Goal: Task Accomplishment & Management: Use online tool/utility

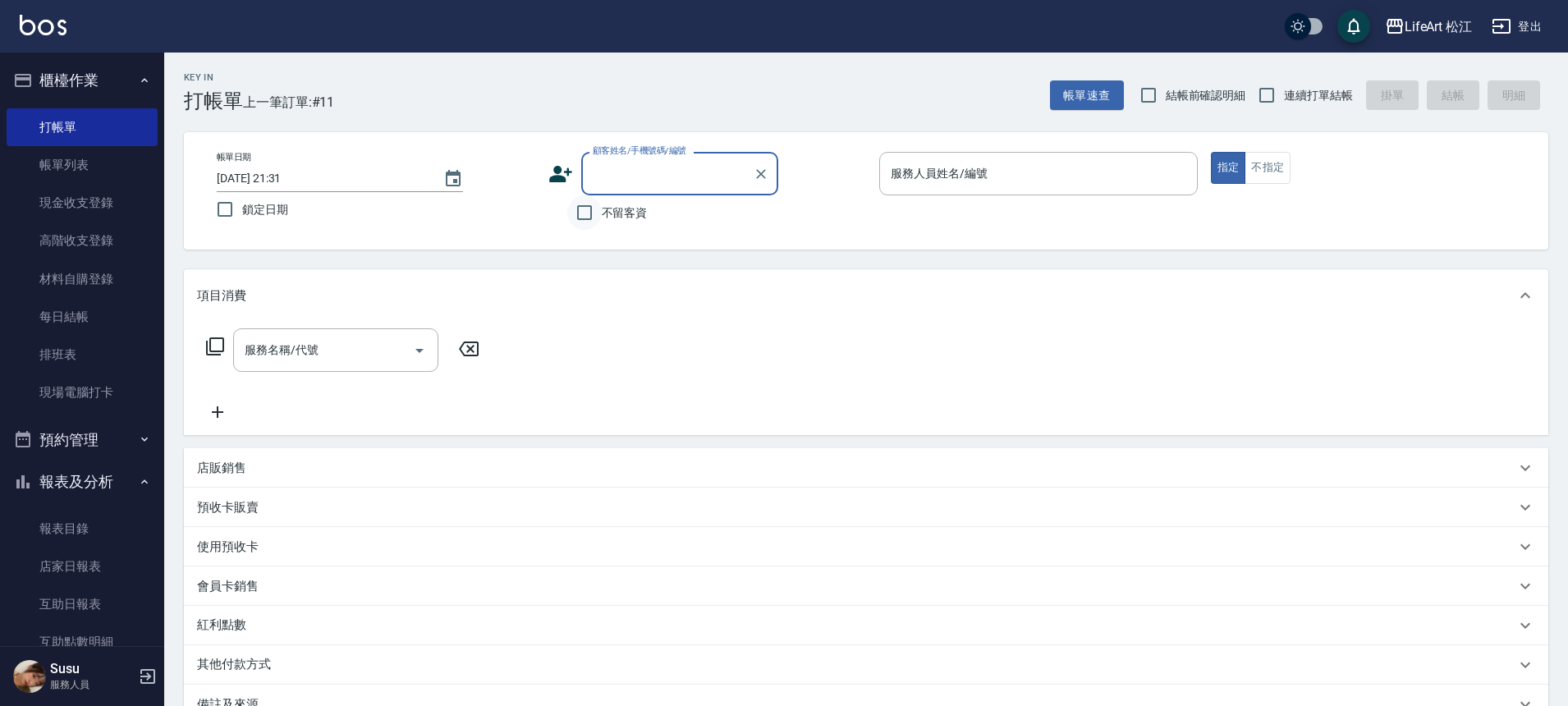
click at [600, 220] on input "不留客資" at bounding box center [584, 212] width 34 height 34
checkbox input "true"
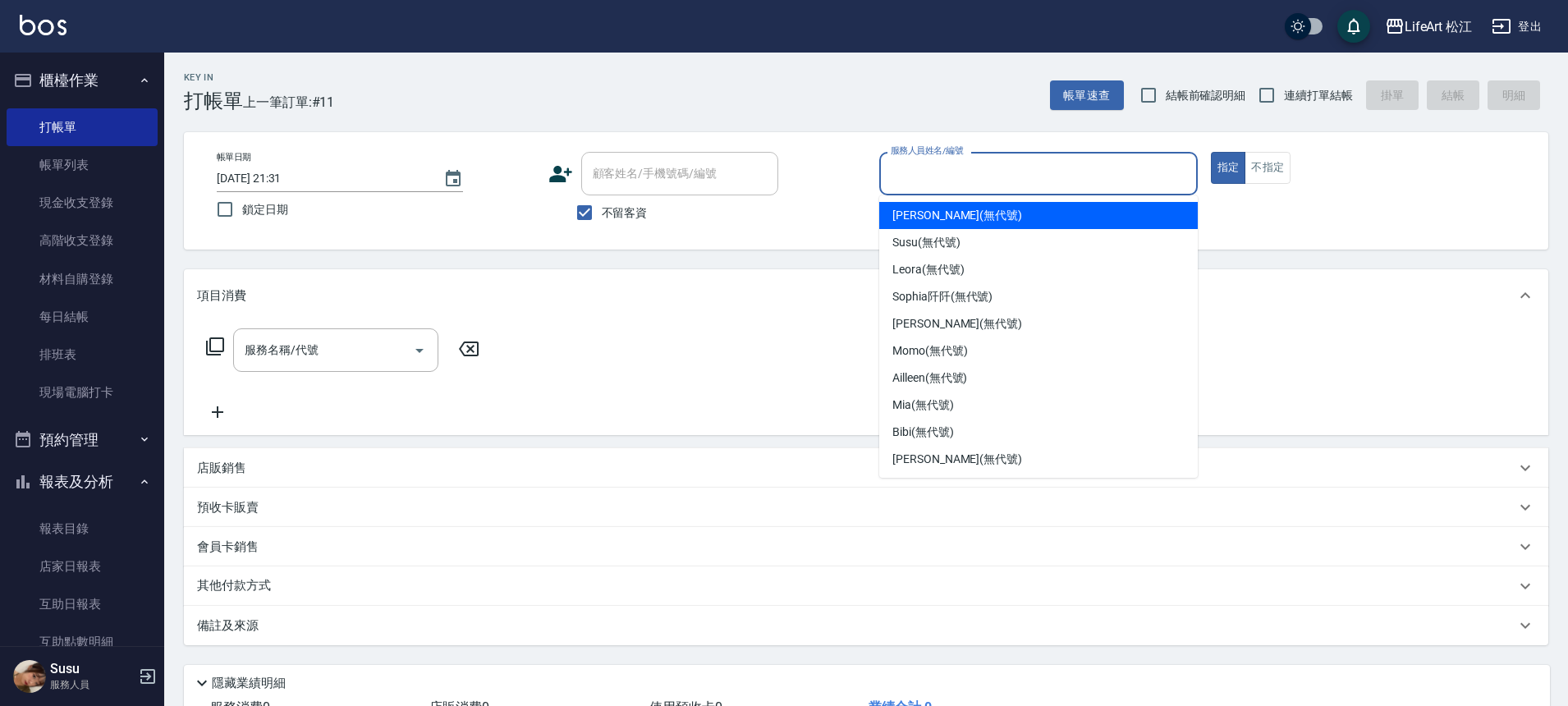
click at [959, 180] on input "服務人員姓名/編號" at bounding box center [1037, 173] width 303 height 28
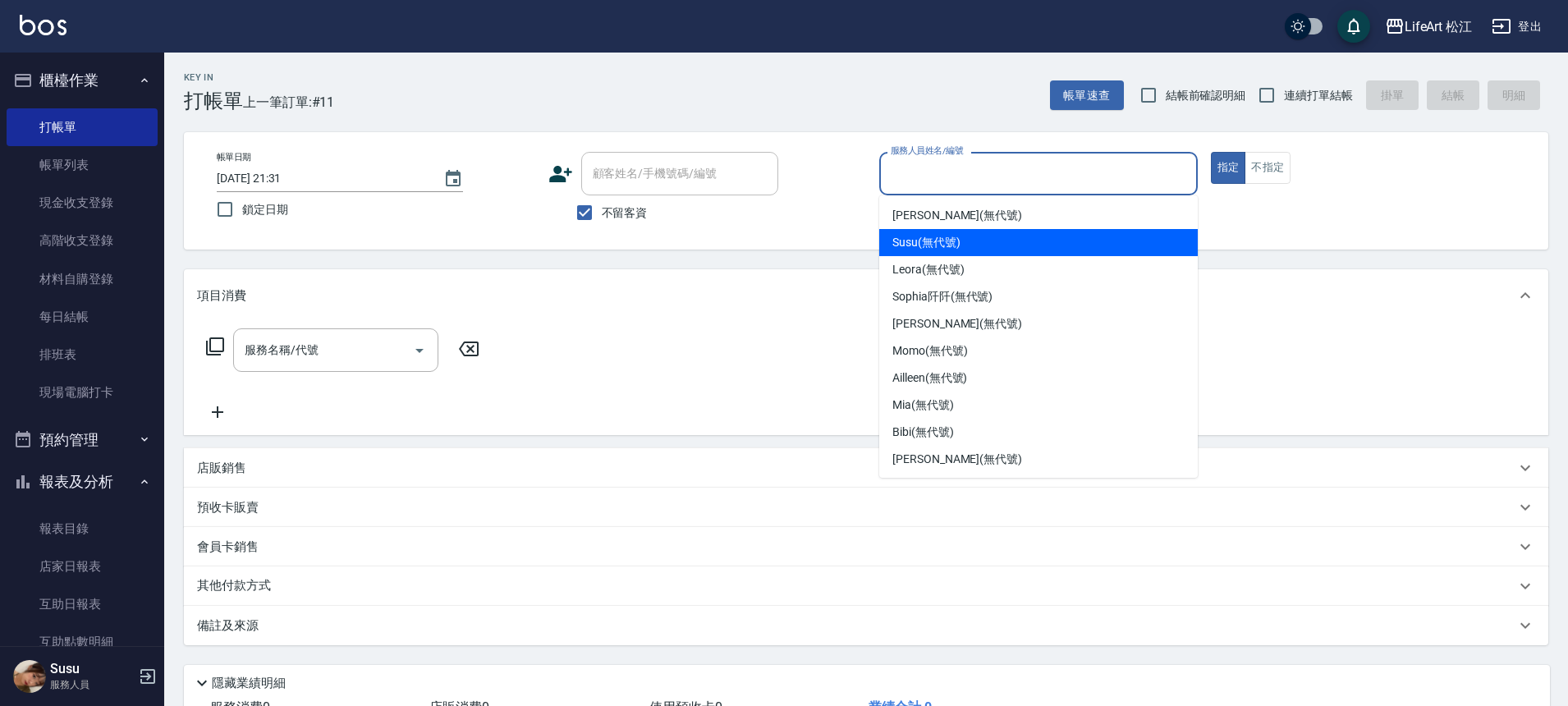
click at [955, 242] on span "Susu (無代號)" at bounding box center [925, 243] width 68 height 18
type input "Susu(無代號)"
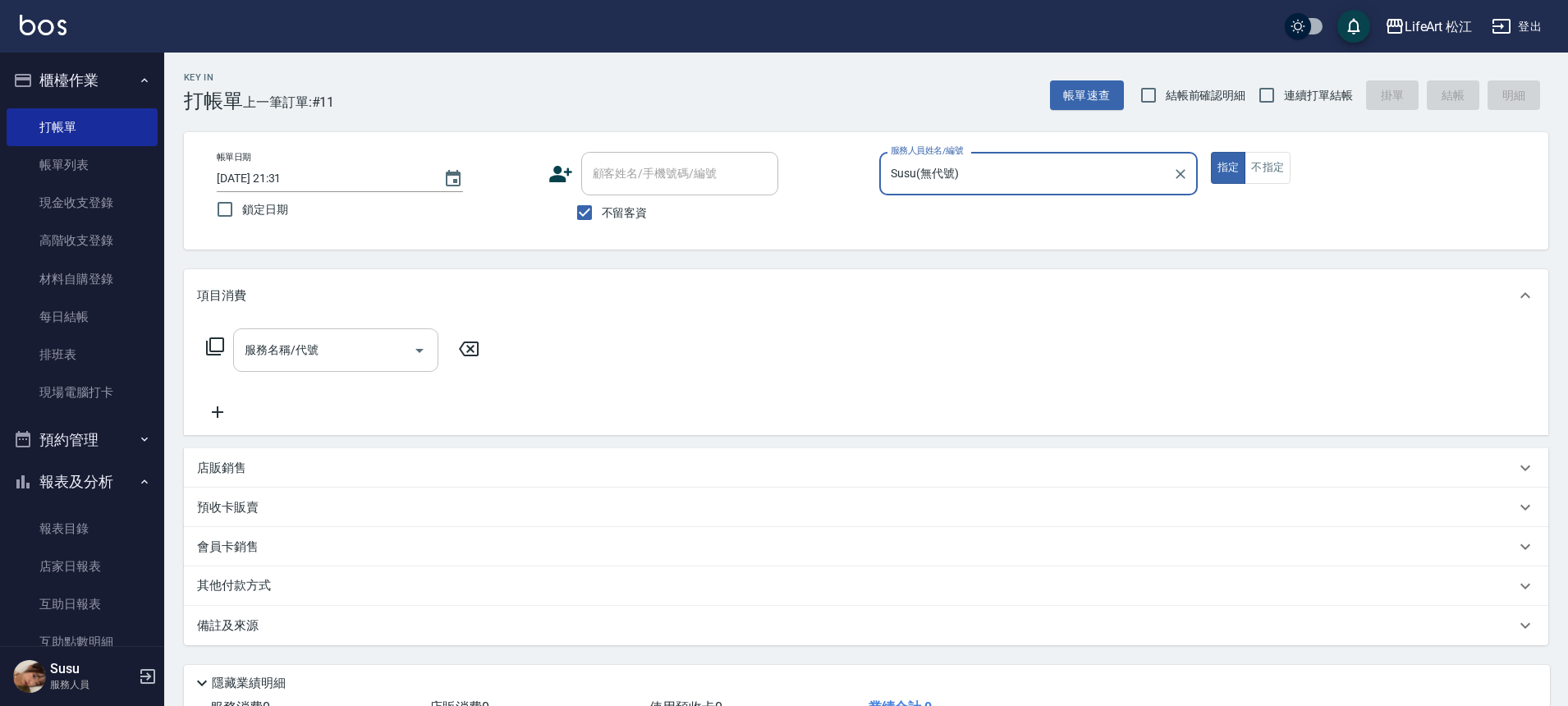
click at [390, 339] on input "服務名稱/代號" at bounding box center [323, 350] width 166 height 28
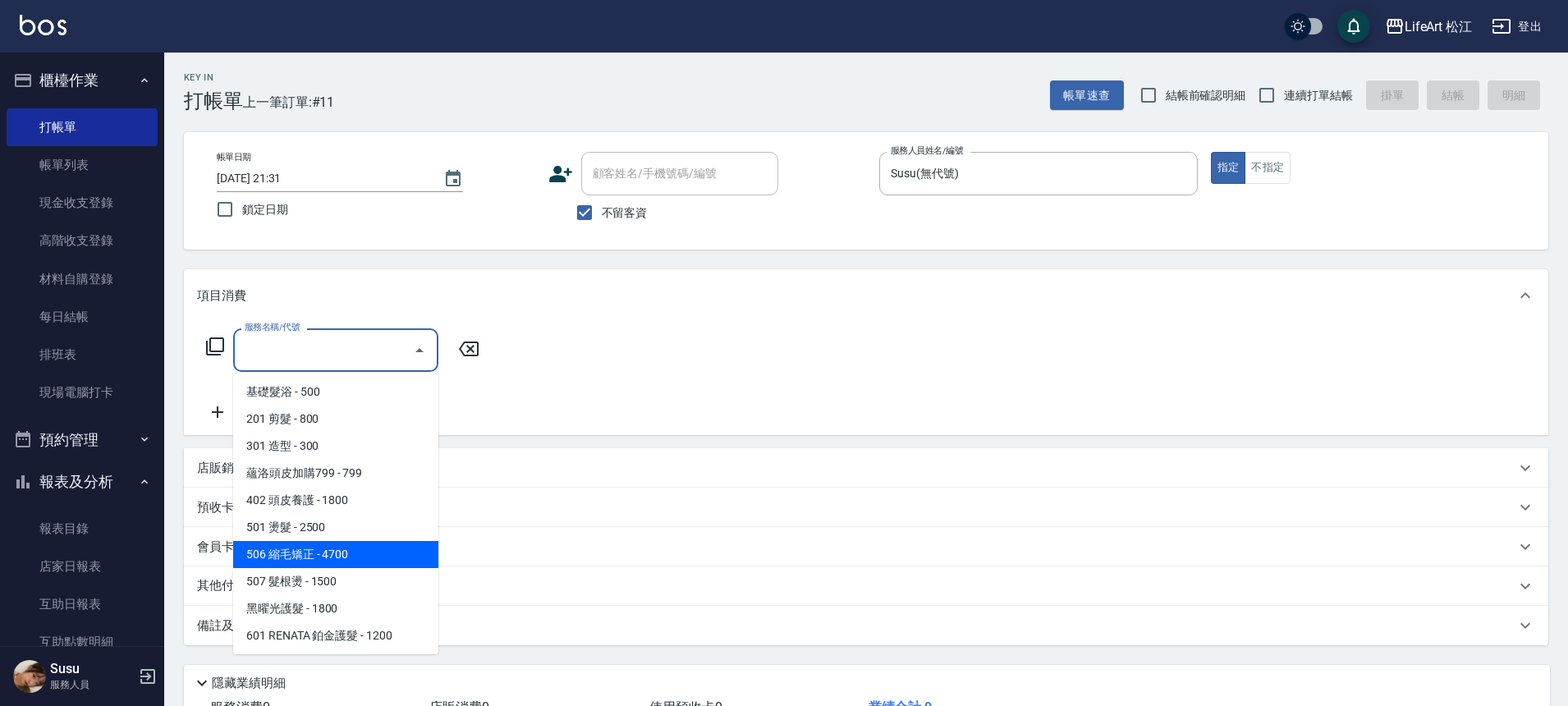
click at [353, 550] on span "506 縮毛矯正 - 4700" at bounding box center [336, 555] width 205 height 27
type input "506 縮毛矯正 (506)"
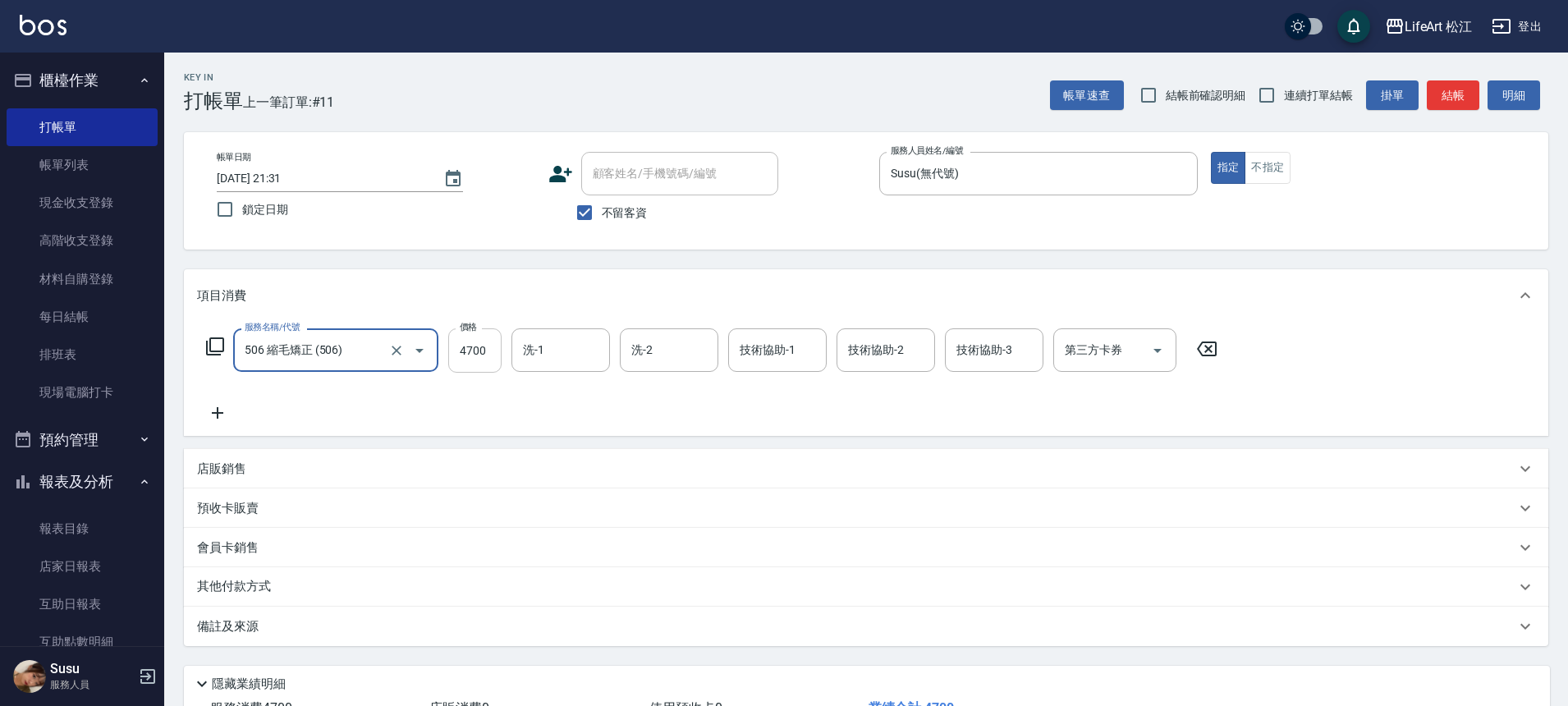
click at [497, 338] on input "4700" at bounding box center [475, 351] width 53 height 44
click at [492, 361] on input "4700" at bounding box center [475, 351] width 53 height 44
click at [494, 354] on input "4700" at bounding box center [475, 351] width 53 height 44
drag, startPoint x: 491, startPoint y: 353, endPoint x: 453, endPoint y: 350, distance: 38.1
click at [453, 350] on input "4700" at bounding box center [475, 351] width 53 height 44
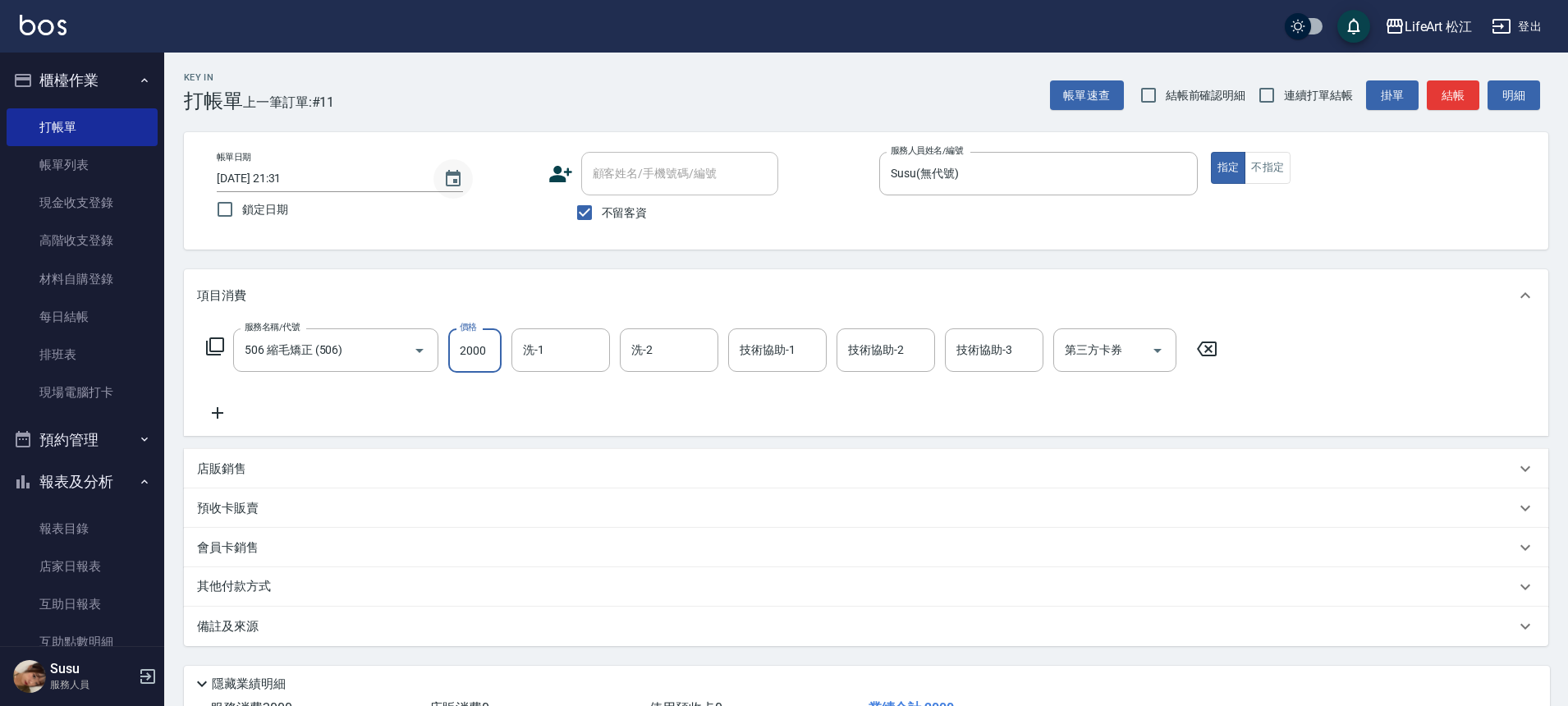
type input "2000"
click at [454, 173] on icon "Choose date, selected date is 2025-08-12" at bounding box center [452, 178] width 15 height 17
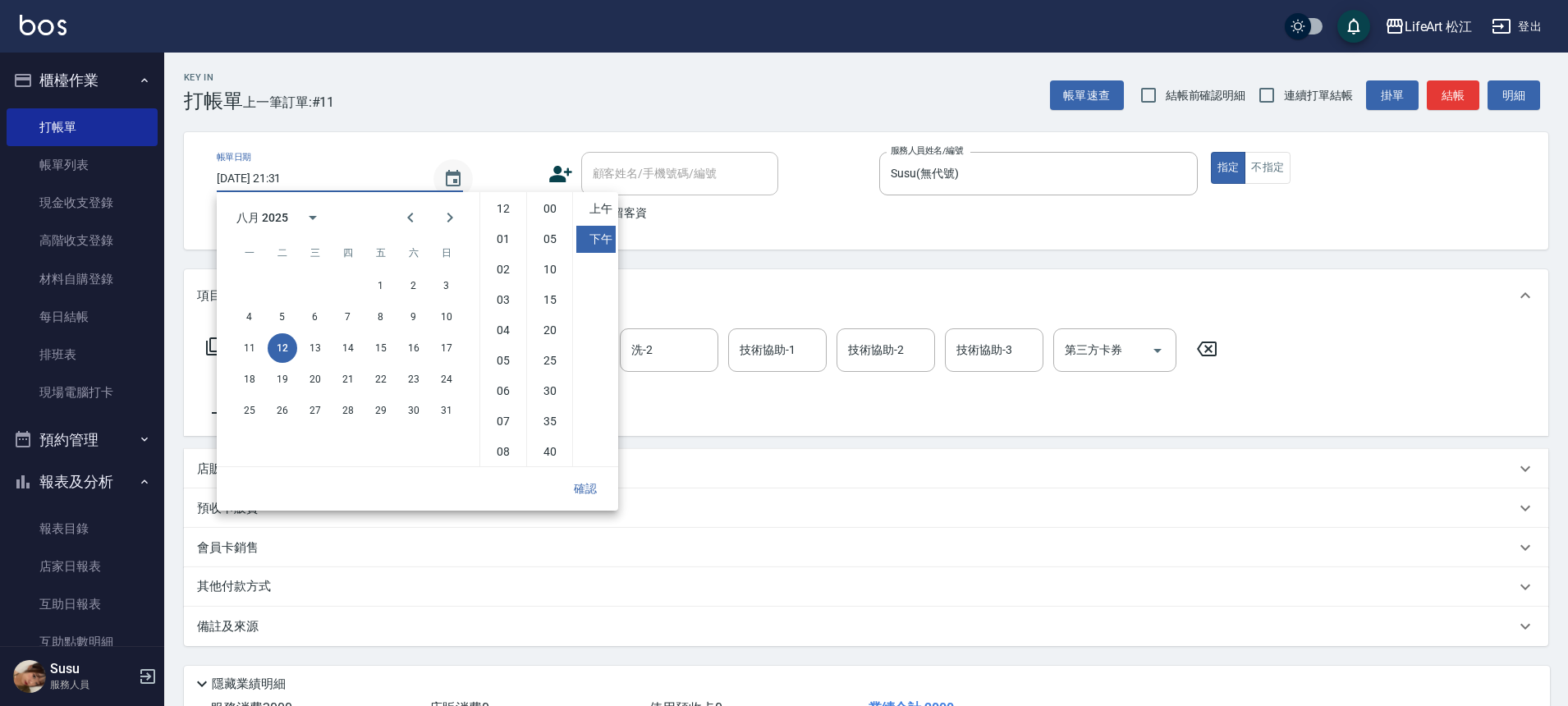
scroll to position [92, 0]
click at [309, 347] on button "13" at bounding box center [315, 349] width 29 height 29
click at [604, 208] on li "上午" at bounding box center [596, 209] width 39 height 27
type input "[DATE] 09:31"
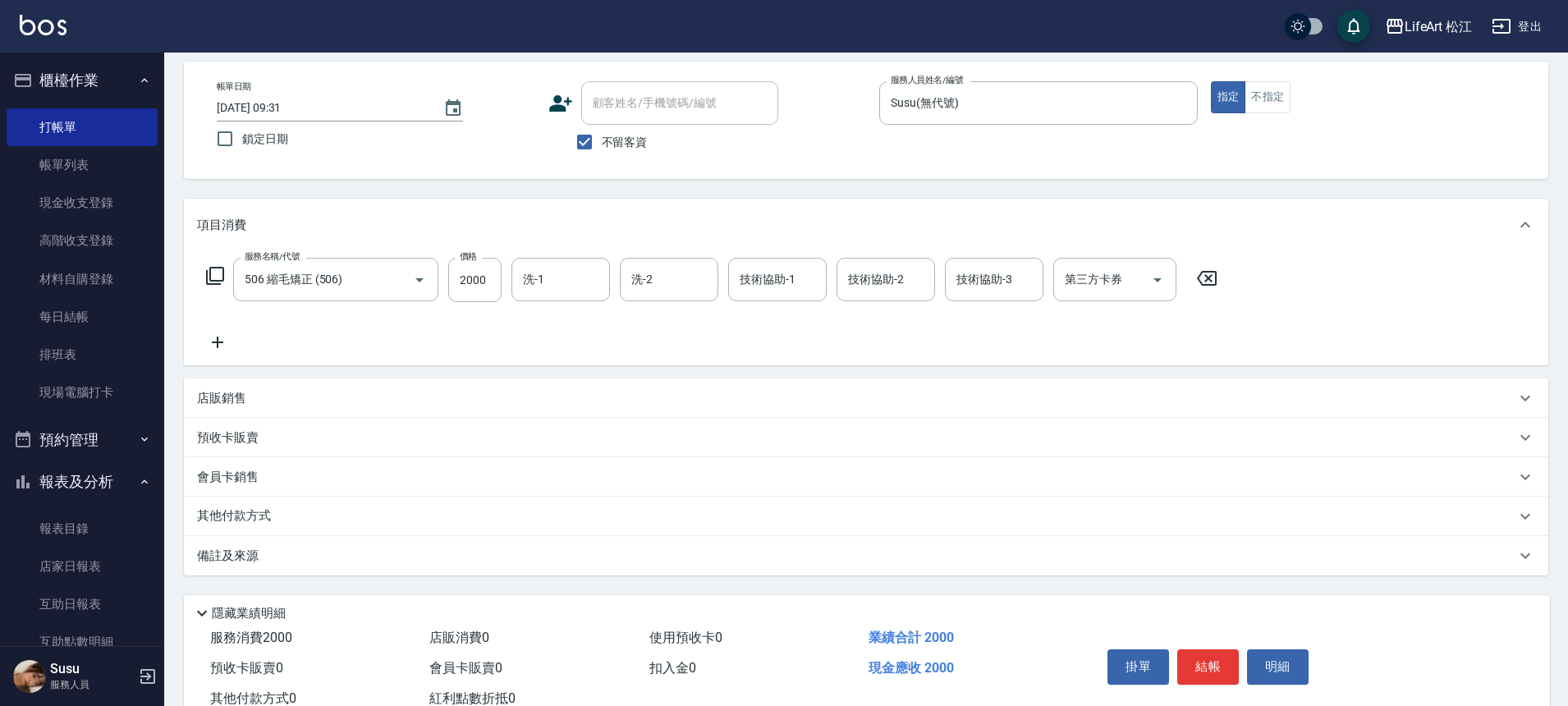
scroll to position [87, 0]
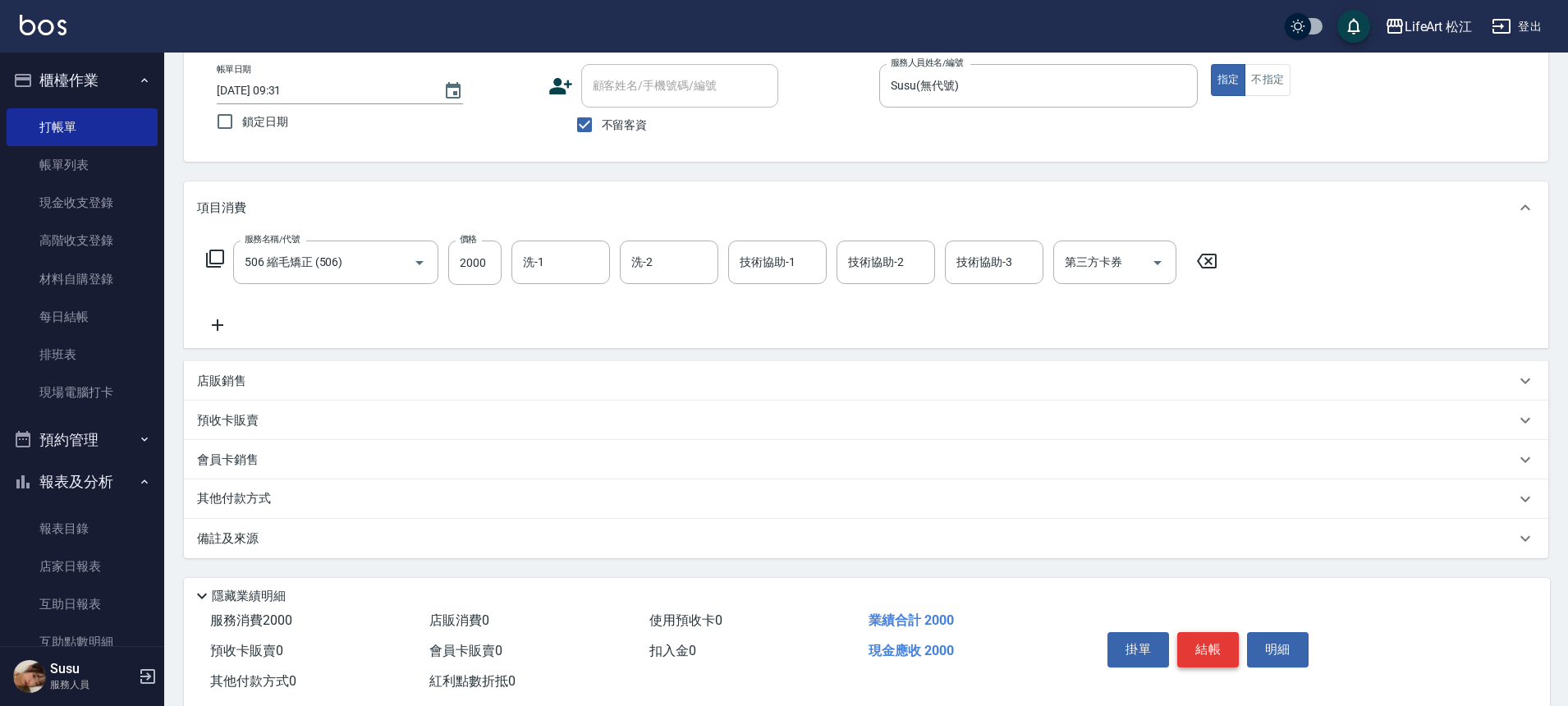
click at [1207, 640] on button "結帳" at bounding box center [1207, 649] width 62 height 34
